Goal: Check status: Check status

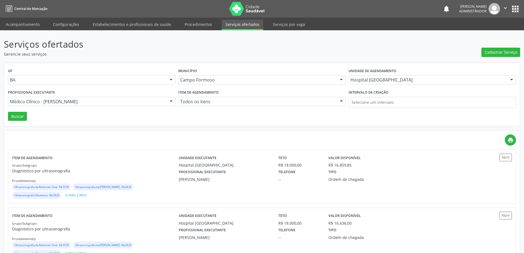
click at [21, 25] on link "Acompanhamento" at bounding box center [22, 25] width 41 height 10
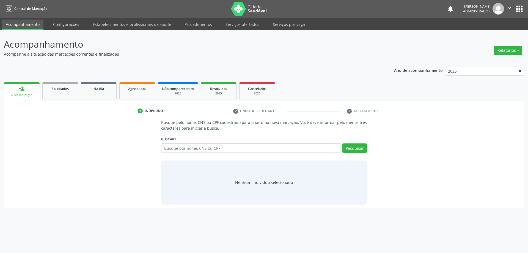
click at [95, 70] on div "Ano de acompanhamento 2025 2024 2023 person_add Nova marcação Solicitados Na fi…" at bounding box center [264, 135] width 520 height 145
click at [98, 88] on span "Na fila" at bounding box center [98, 88] width 10 height 5
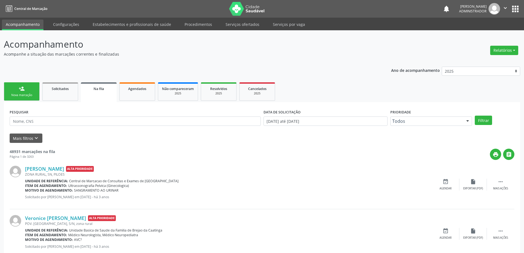
click at [99, 88] on span "Na fila" at bounding box center [98, 88] width 10 height 5
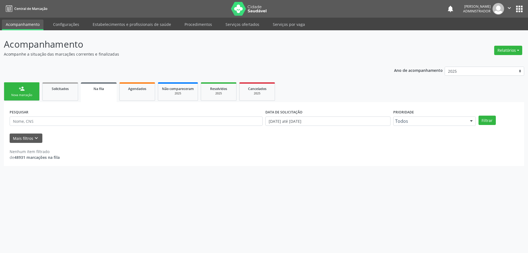
click at [99, 88] on span "Na fila" at bounding box center [98, 88] width 10 height 5
click at [100, 87] on span "Na fila" at bounding box center [98, 88] width 10 height 5
click at [94, 87] on span "Na fila" at bounding box center [98, 88] width 10 height 5
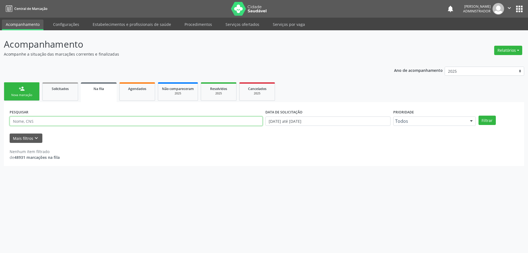
click at [49, 120] on input "text" at bounding box center [136, 120] width 253 height 9
type input "898006346003986"
click at [280, 120] on input "[DATE] até [DATE]" at bounding box center [327, 120] width 125 height 9
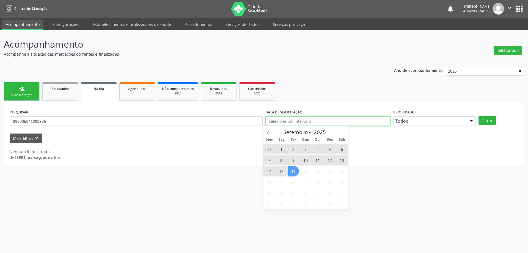
type input "2023"
select select "0"
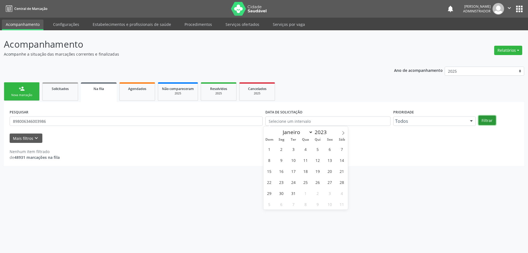
click at [488, 119] on button "Filtrar" at bounding box center [486, 119] width 17 height 9
click at [101, 86] on span "Na fila" at bounding box center [98, 88] width 10 height 5
click at [102, 86] on span "Na fila" at bounding box center [98, 88] width 10 height 5
drag, startPoint x: 59, startPoint y: 120, endPoint x: 2, endPoint y: 112, distance: 57.3
click at [1, 111] on div "Acompanhamento Acompanhe a situação das marcações correntes e finalizadas Relat…" at bounding box center [264, 141] width 528 height 222
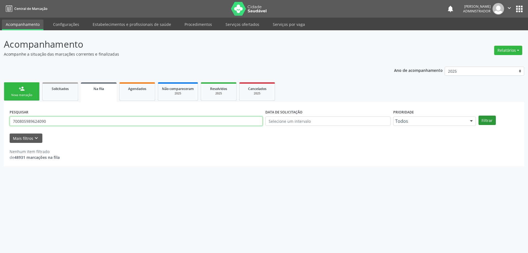
type input "700805989624090"
click at [479, 119] on button "Filtrar" at bounding box center [486, 119] width 17 height 9
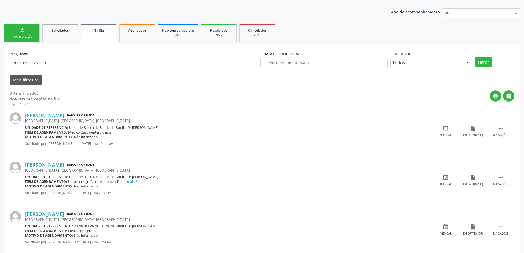
scroll to position [69, 0]
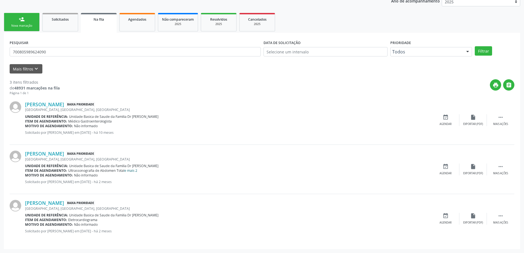
click at [132, 171] on link "e mais 2" at bounding box center [130, 170] width 13 height 5
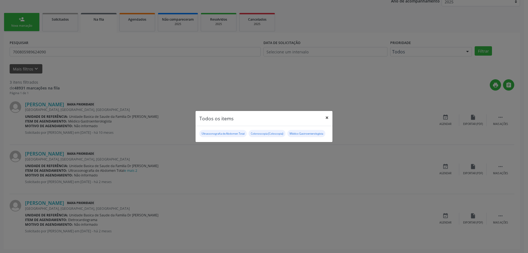
click at [323, 118] on button "×" at bounding box center [326, 117] width 11 height 13
